Goal: Transaction & Acquisition: Purchase product/service

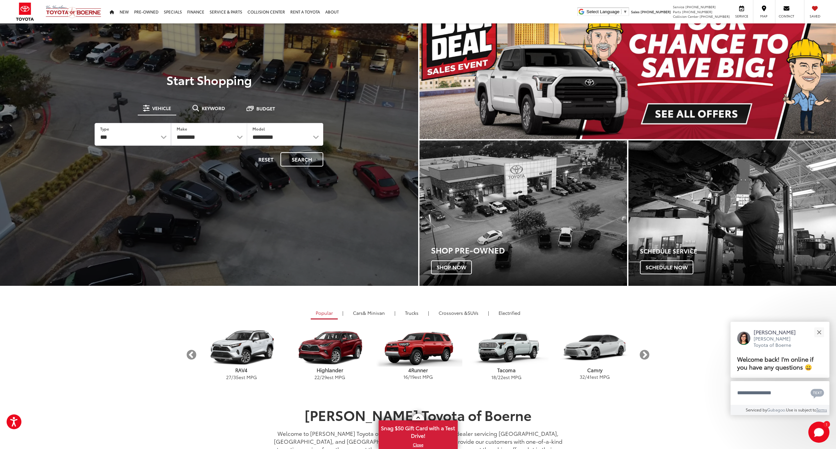
scroll to position [66, 0]
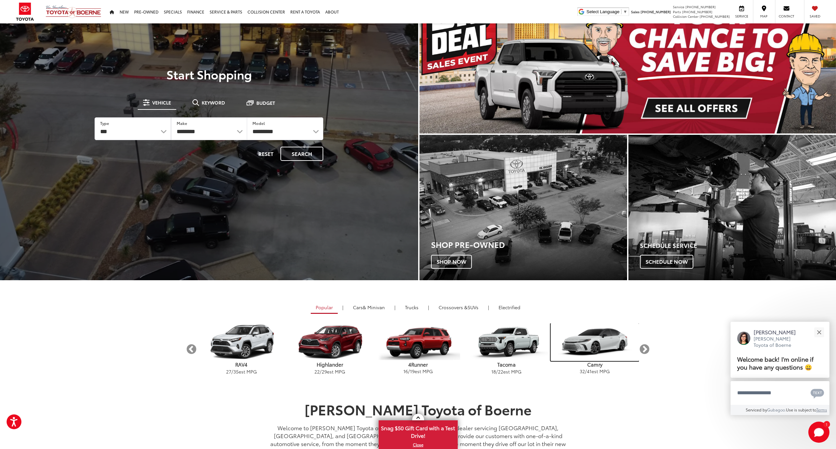
click at [592, 345] on img "carousel" at bounding box center [594, 342] width 88 height 38
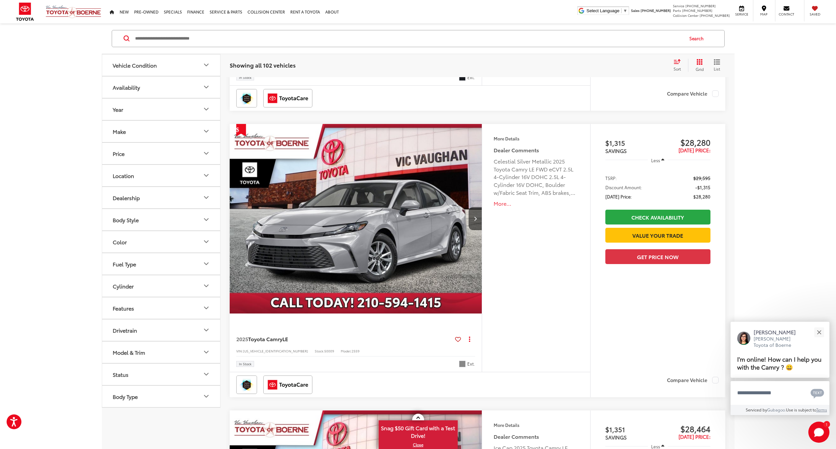
scroll to position [99, 0]
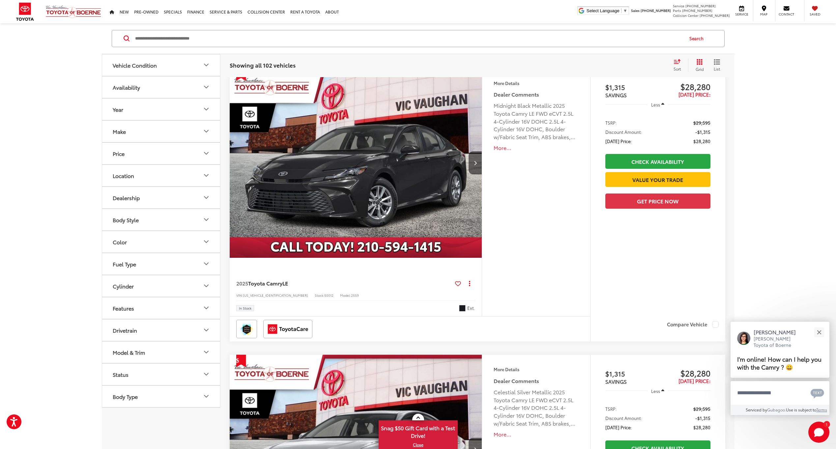
click at [135, 103] on button "Year" at bounding box center [161, 108] width 119 height 21
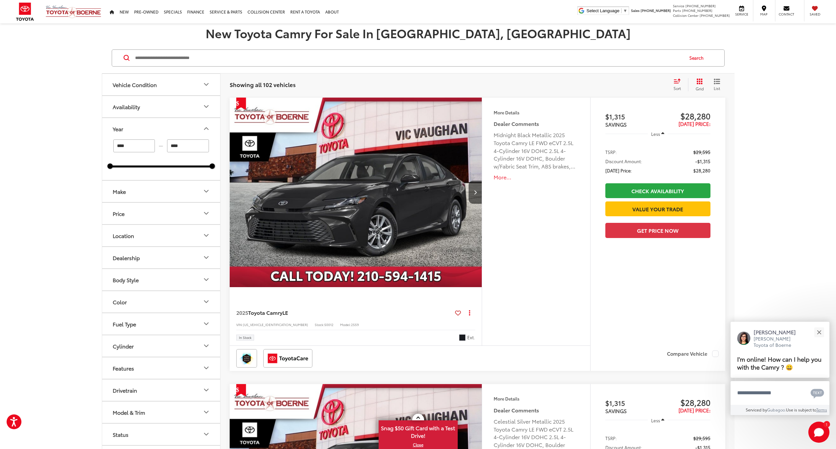
scroll to position [0, 0]
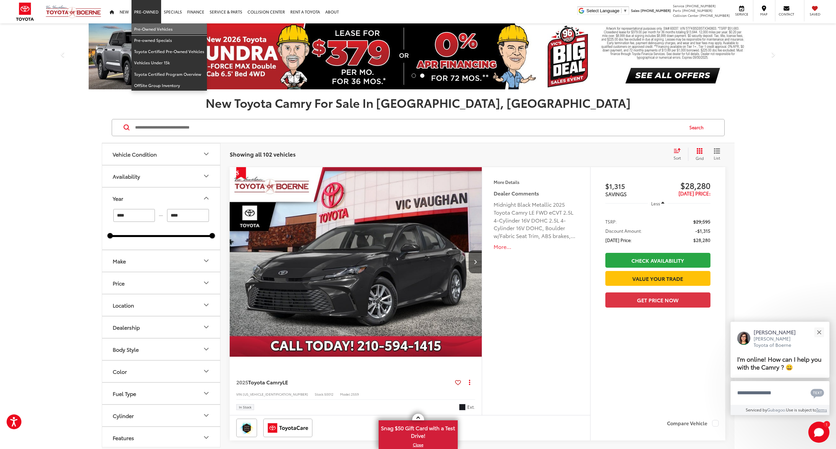
click at [152, 29] on link "Pre-Owned Vehicles" at bounding box center [168, 28] width 75 height 11
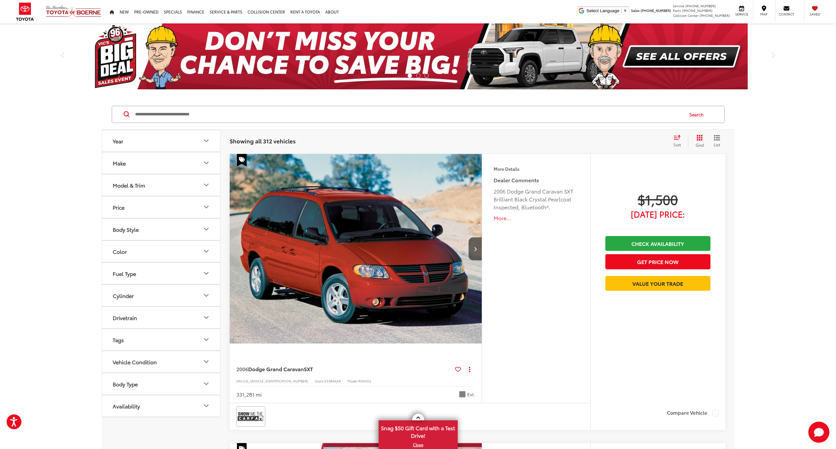
click at [171, 115] on input "Search by Make, Model, or Keyword" at bounding box center [408, 114] width 548 height 16
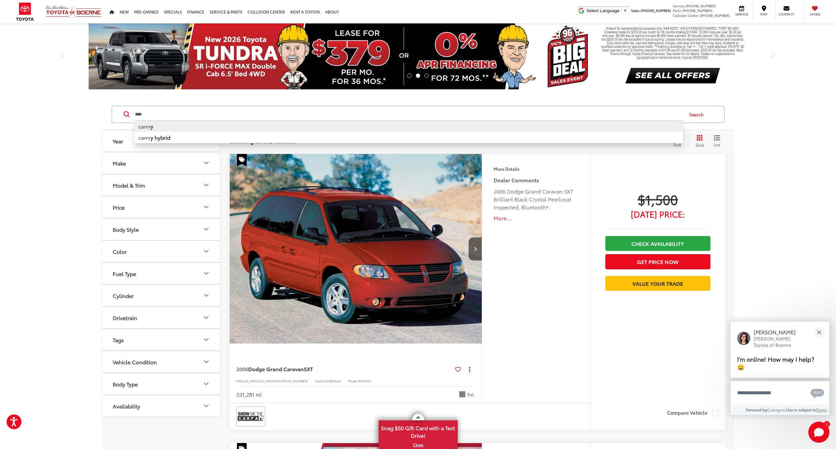
click at [157, 129] on li "camr y" at bounding box center [408, 126] width 548 height 12
type input "*****"
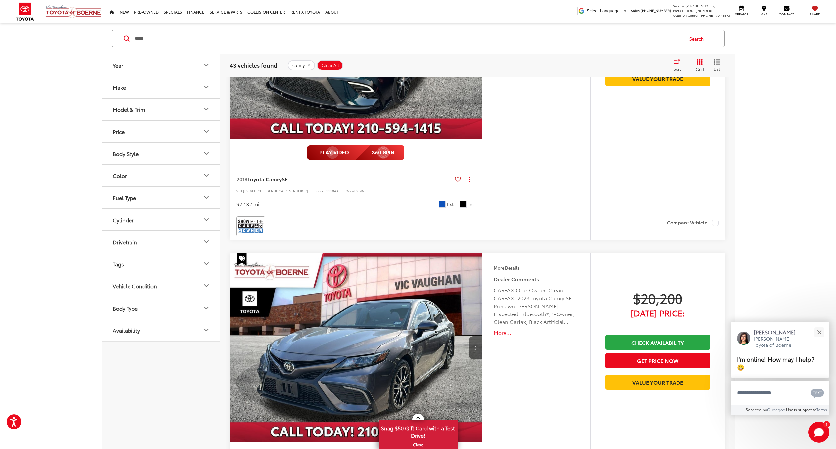
scroll to position [889, 0]
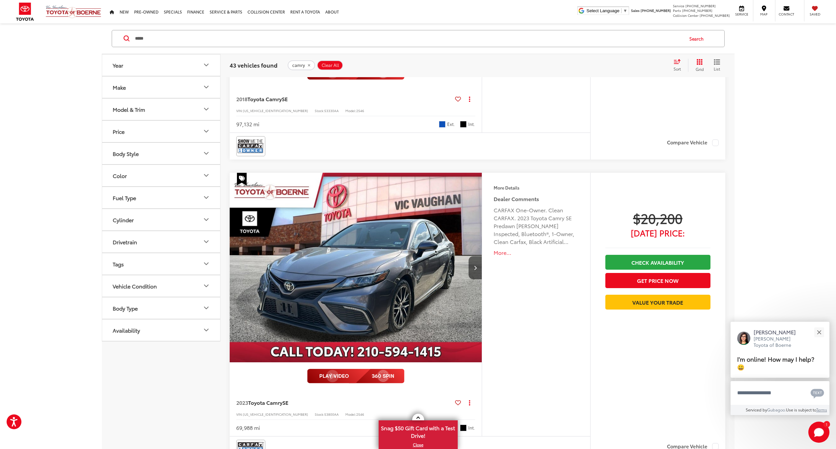
click at [135, 70] on button "Year" at bounding box center [161, 64] width 119 height 21
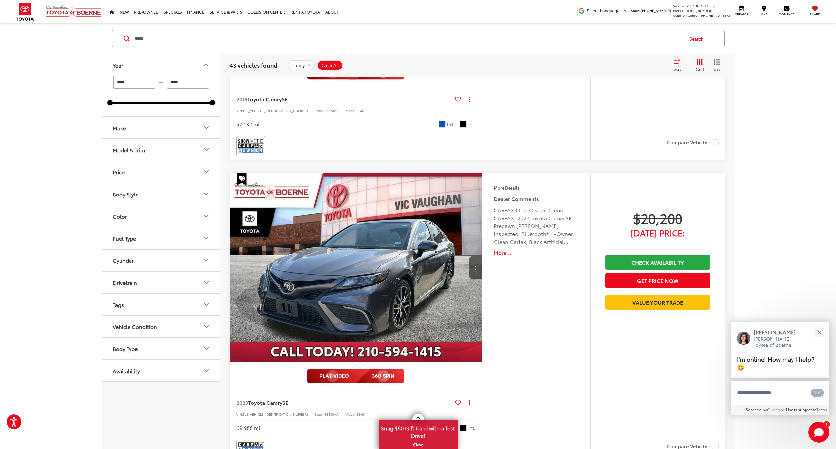
drag, startPoint x: 135, startPoint y: 83, endPoint x: 83, endPoint y: 80, distance: 52.8
type input "****"
